Goal: Information Seeking & Learning: Learn about a topic

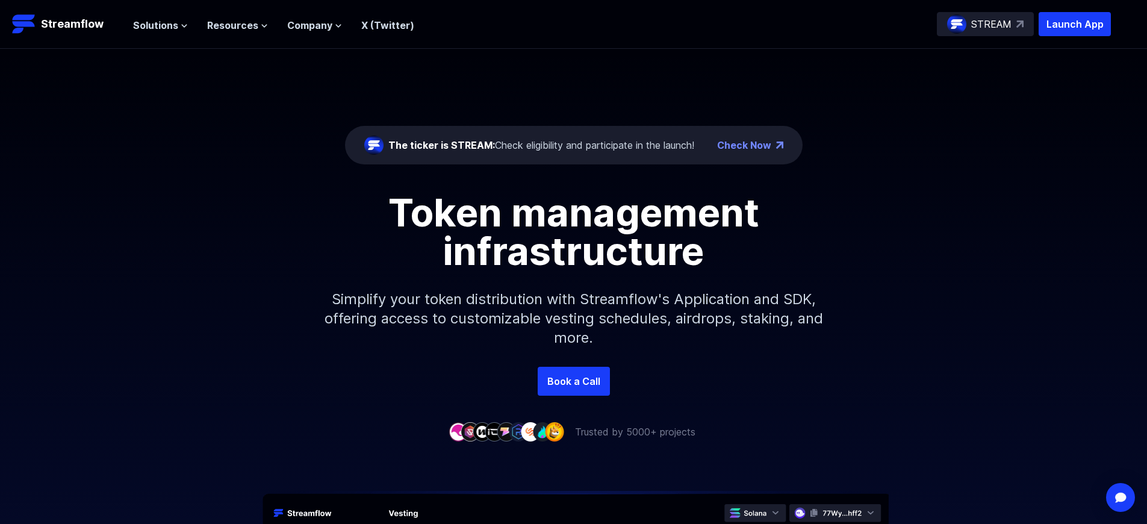
click at [1075, 24] on p "Launch App" at bounding box center [1075, 24] width 72 height 24
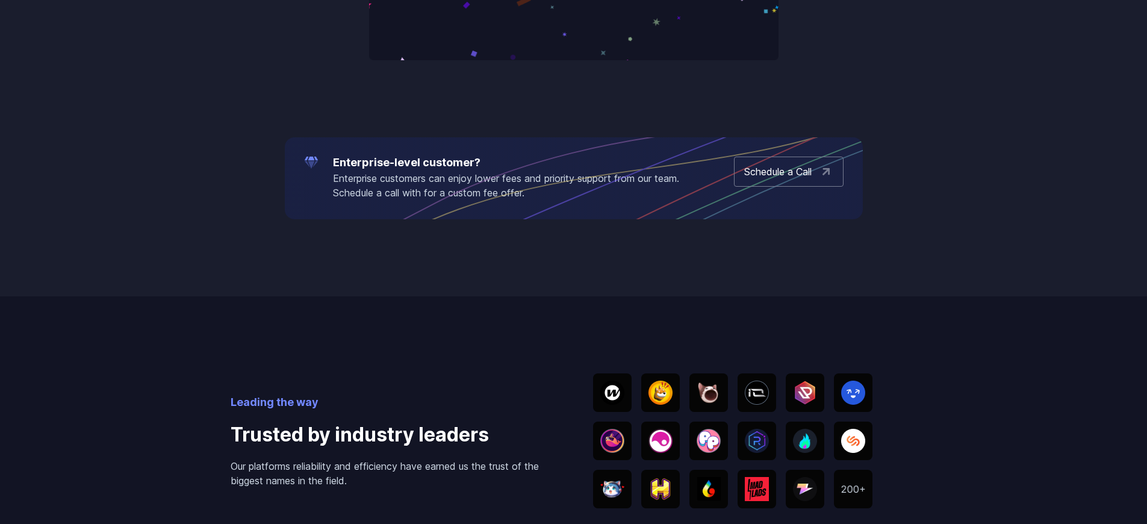
scroll to position [1878, 0]
